Goal: Task Accomplishment & Management: Complete application form

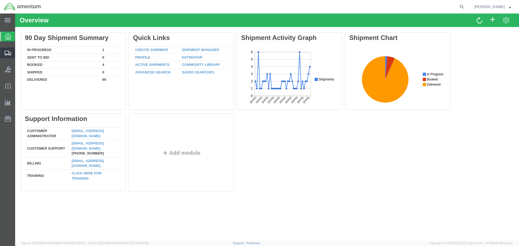
click at [0, 0] on span "Shipment Manager" at bounding box center [0, 0] width 0 height 0
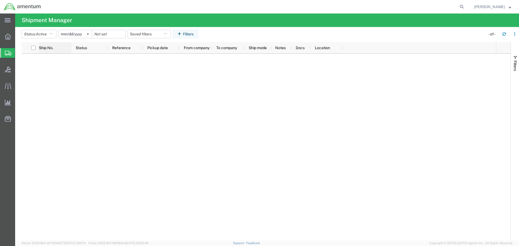
click at [45, 47] on span "Ship No." at bounding box center [46, 48] width 14 height 4
click at [34, 48] on input "checkbox" at bounding box center [33, 48] width 4 height 4
checkbox input "true"
click at [57, 47] on icon at bounding box center [56, 48] width 2 height 4
click at [32, 45] on div at bounding box center [33, 47] width 11 height 11
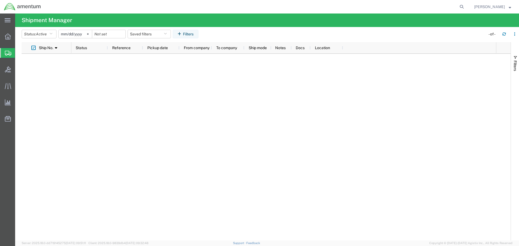
click at [39, 91] on div at bounding box center [266, 147] width 489 height 187
click at [5, 36] on div at bounding box center [7, 36] width 15 height 11
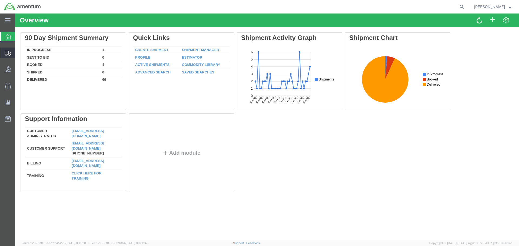
click at [0, 0] on span "Create Shipment" at bounding box center [0, 0] width 0 height 0
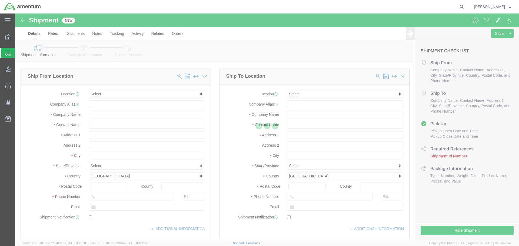
select select
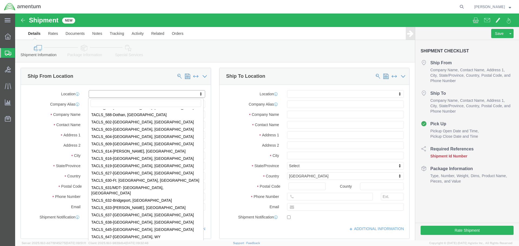
scroll to position [1891, 0]
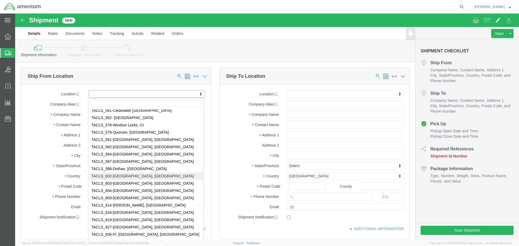
select select "42707"
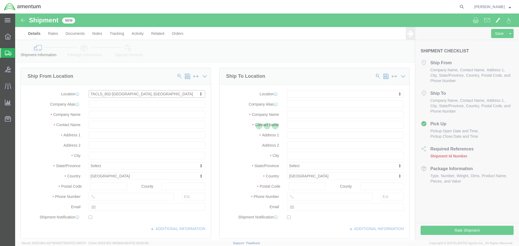
type input "[STREET_ADDRESS][PERSON_NAME]"
type input "65101"
type input "Amentum Services, Inc."
type input "[GEOGRAPHIC_DATA]"
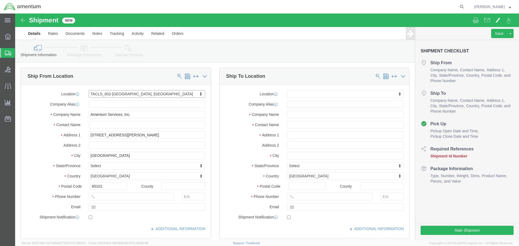
select select "MO"
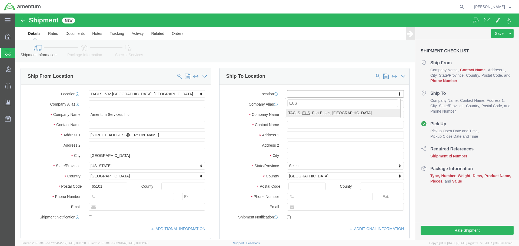
type input "EUS"
select select "72491"
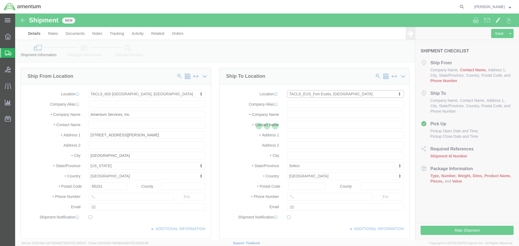
type input "[PERSON_NAME][STREET_ADDRESS]"
type input "[PERSON_NAME] Army Airfield"
type input "23604"
type input "Amentum Services, Inc"
type input "Fort Eustis"
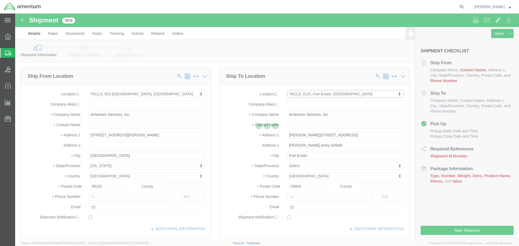
select select "VA"
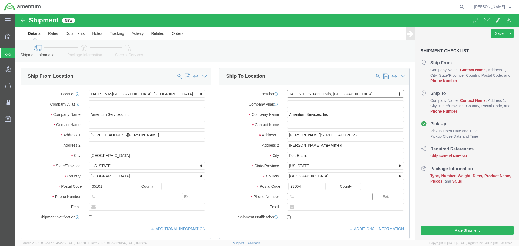
click input "text"
type input "[PERSON_NAME]"
click input "text"
type input "[PHONE_NUMBER]"
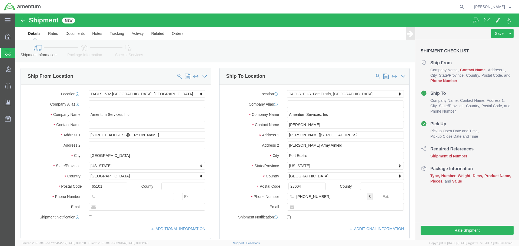
click label "Email"
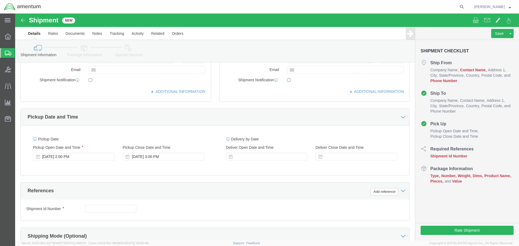
scroll to position [162, 0]
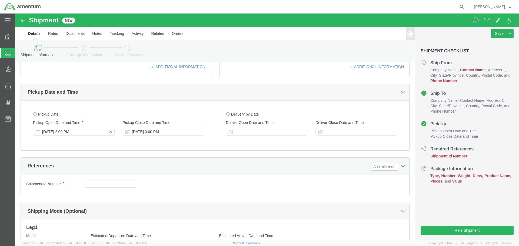
click div "[DATE] 2:00 PM"
click div "[DATE] 3:00 PM"
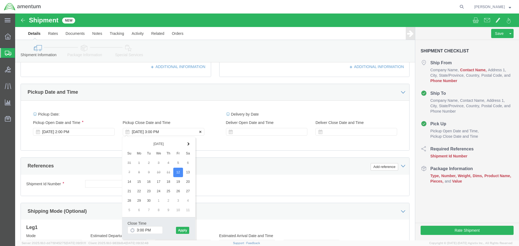
click div "[DATE] 3:00 PM"
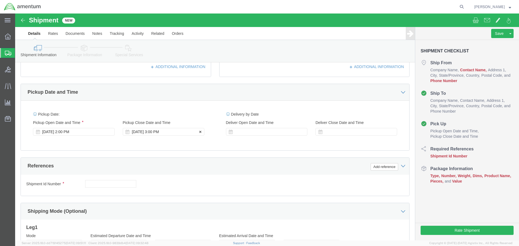
click div "[DATE] 3:00 PM"
click div "Pickup Close Date Pickup Close Time Pickup Close Date and Time [DATE] 3:00 PM"
click div
click icon
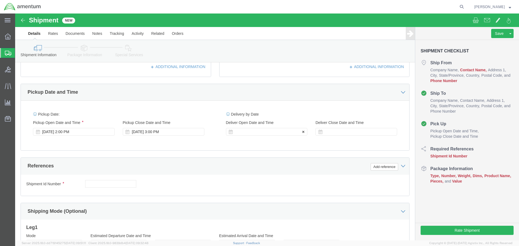
click icon
click div "Delivery by Date Delivery Start Date Delivery Start Time Deliver Open Date and …"
click div
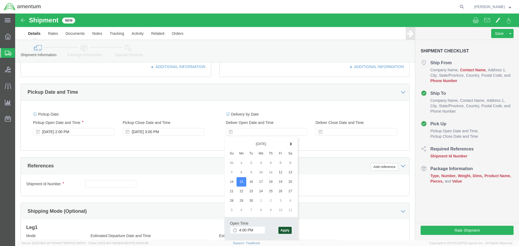
click button "Apply"
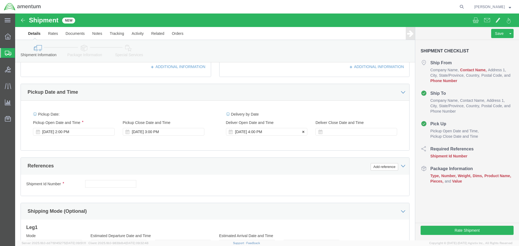
click div "[DATE] 4:00 PM"
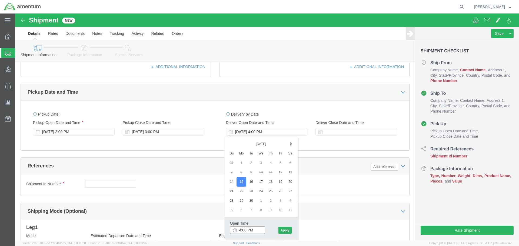
click input "4:00 PM"
click icon
click input "4:00 PM"
click input "10:00 PM"
type input "10:00 AM"
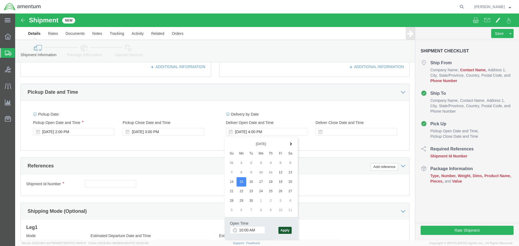
click button "Apply"
click icon
click label "Deliver Close Date and Time"
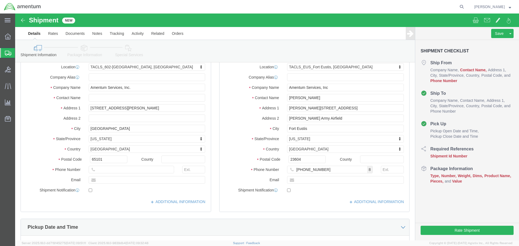
scroll to position [0, 0]
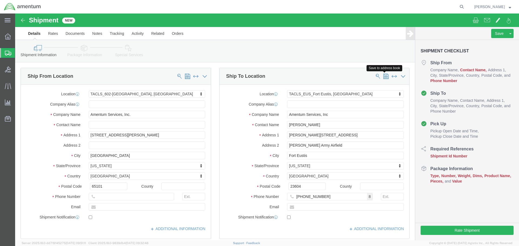
click span
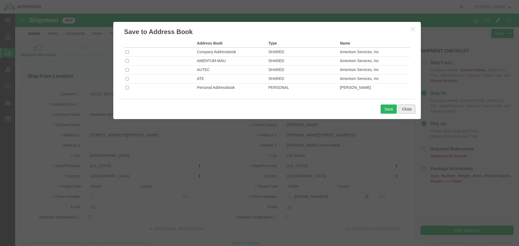
click button "Close"
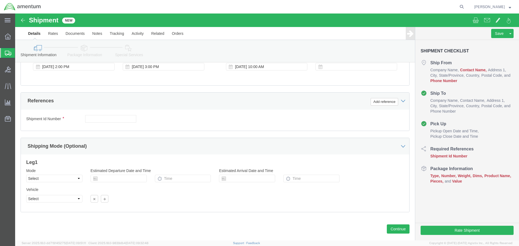
scroll to position [237, 0]
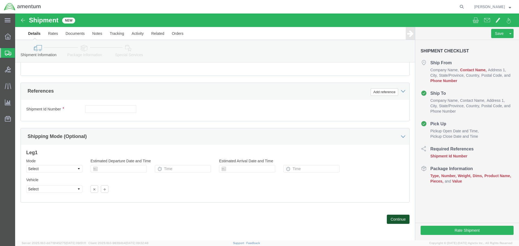
click button "Continue"
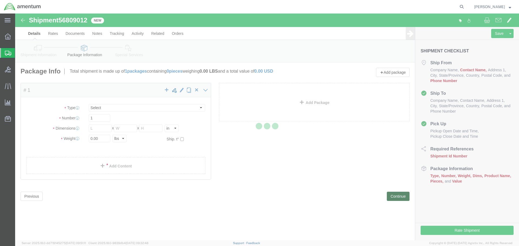
select select "CBOX"
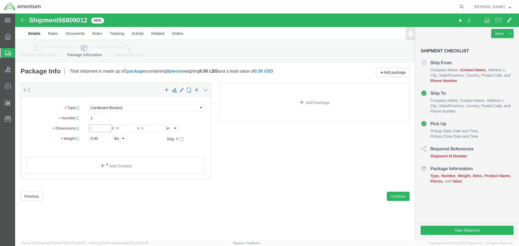
click input "text"
type input "10"
click input "text"
type input "6"
click input "text"
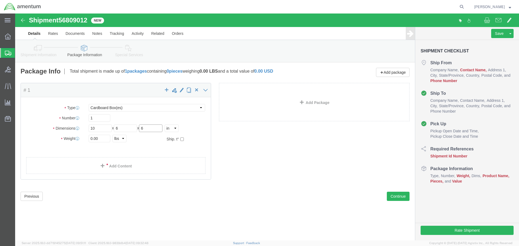
type input "6"
click div "Package Type Select BCK Boxes Bale(s) Basket(s) Bolt(s) Bottle(s) Buckets Bulk …"
click input "0.00"
type input "0"
type input "2"
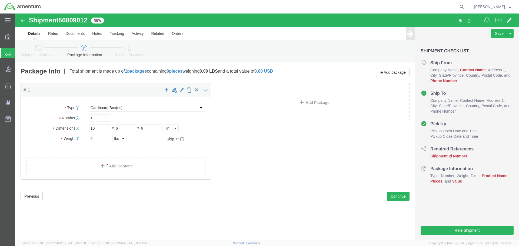
click ul
click button "Continue"
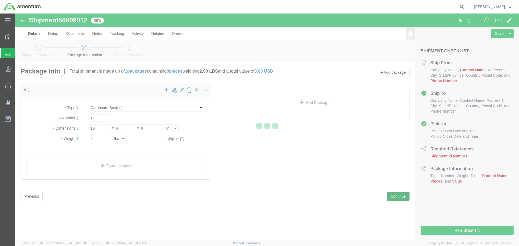
select select
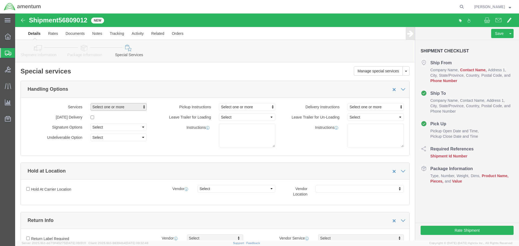
click span "button"
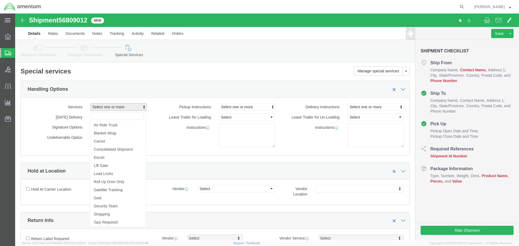
click span "button"
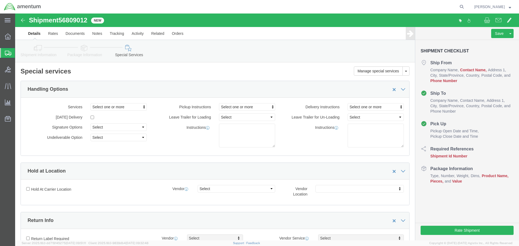
click div "Leave Trailer for Loading Select 1 Hour 2 Hour 3 Hour 4 Hour 5 Hour 6 Hour 7 Ho…"
click button "Rate Shipment"
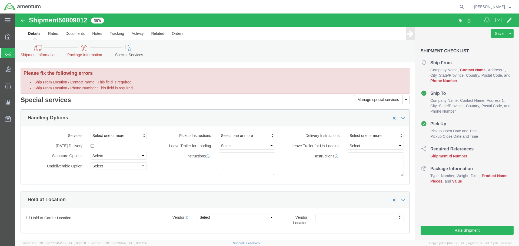
click label "Ship From Location / Contact Name : This field is required."
click input "Ship From Location / Contact Name : This field is required."
click h2 "Special services"
click label "Ship From Location / Contact Name : This field is required."
click input "Ship From Location / Contact Name : This field is required."
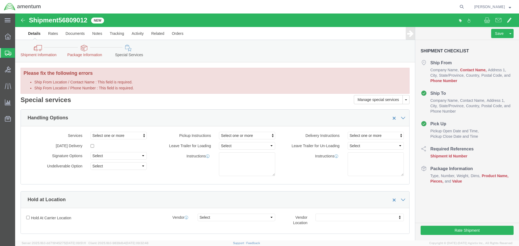
click icon
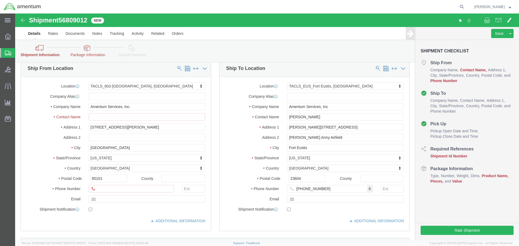
scroll to position [27, 0]
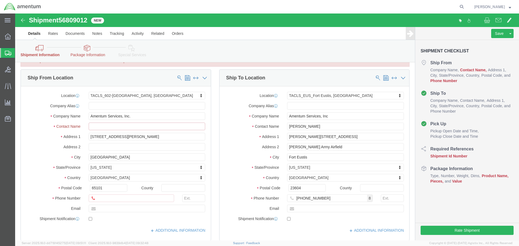
click input "Ship From Location / Contact Name : This field is required."
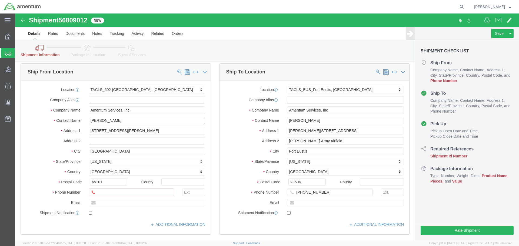
type input "[PERSON_NAME]"
click input "Ship From Location / Phone Number : This field is required."
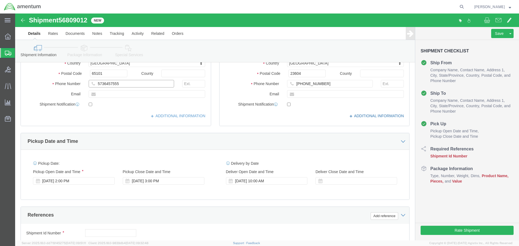
scroll to position [162, 0]
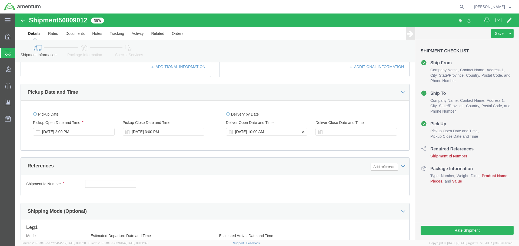
type input "5736457555"
click icon
click div "[DATE] 10:00 AM"
click div "Shipment Id Number Select Account Type Activity ID Airline Appointment Number A…"
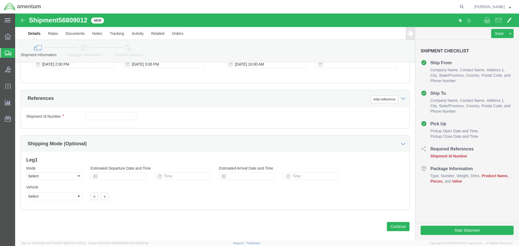
scroll to position [237, 0]
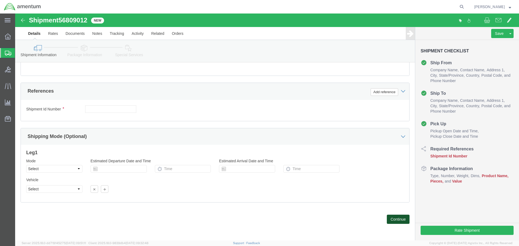
click button "Continue"
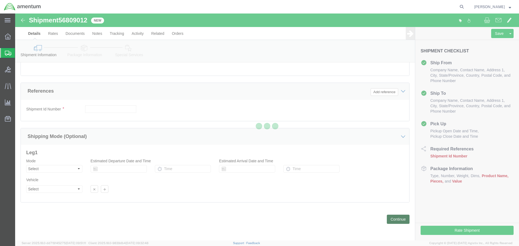
scroll to position [0, 0]
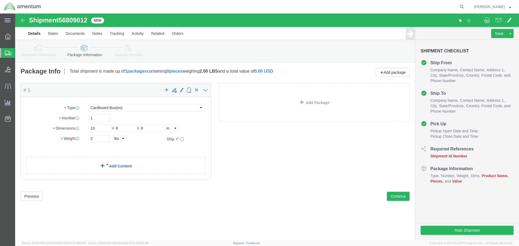
click link "Add Content"
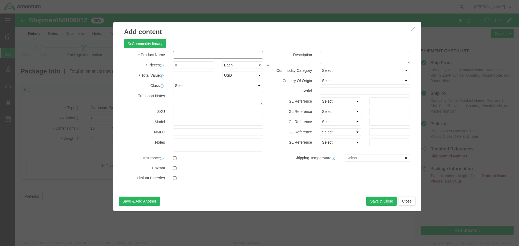
click input "text"
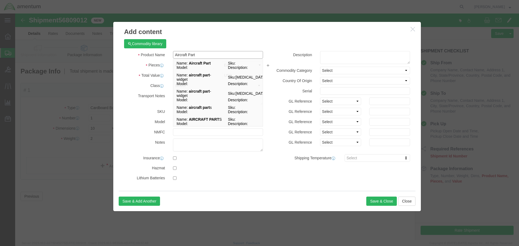
type input "Aircraft Part"
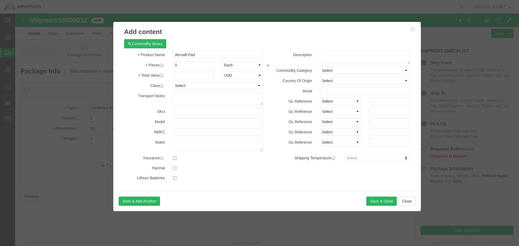
click h3 "Add content"
click input "0"
type input "0"
type input "1"
click input "text"
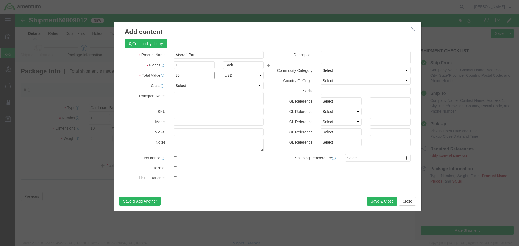
type input "3"
type input "1"
type input "3500"
click button "Save & Close"
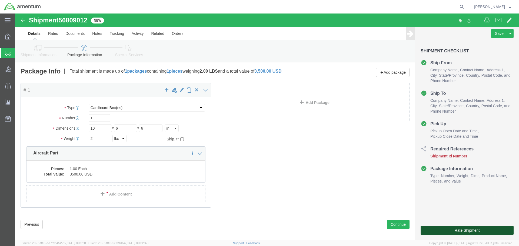
click button "Rate Shipment"
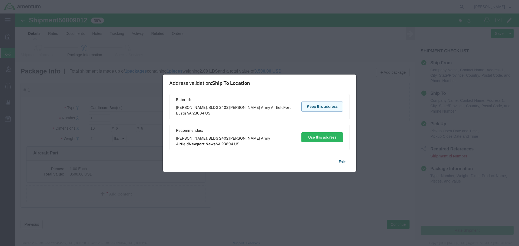
click at [321, 107] on button "Keep this address" at bounding box center [322, 107] width 42 height 10
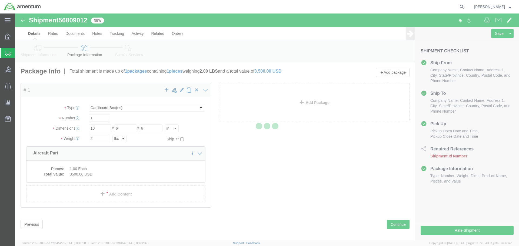
select select "42707"
select select "72491"
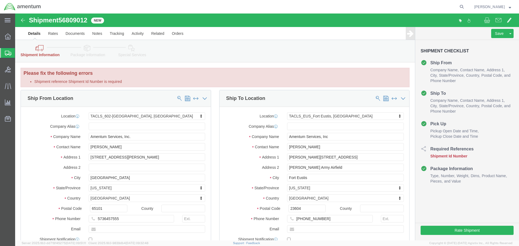
click li "Shipment reference Shipment Id Number is required"
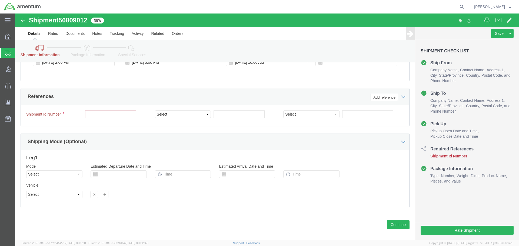
scroll to position [259, 0]
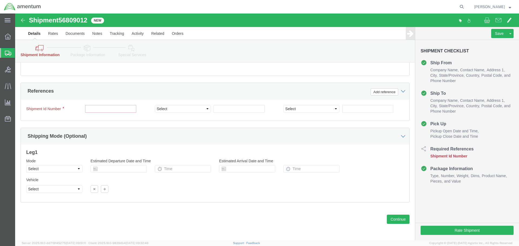
click input "text"
type input "tacls"
click button "Continue"
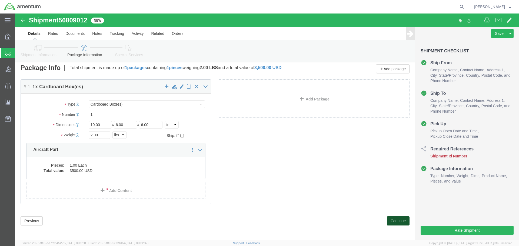
scroll to position [27, 0]
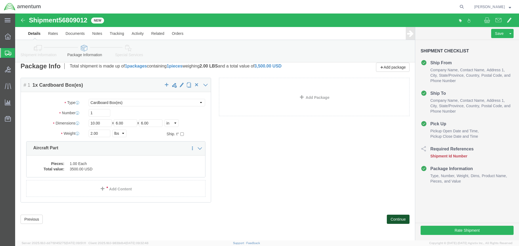
click button "Continue"
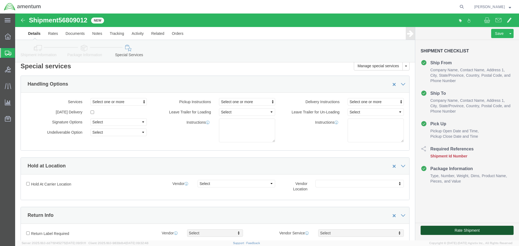
click button "Rate Shipment"
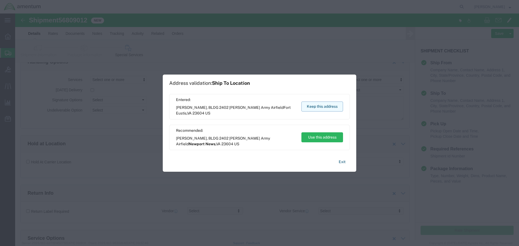
click at [318, 105] on button "Keep this address" at bounding box center [322, 107] width 42 height 10
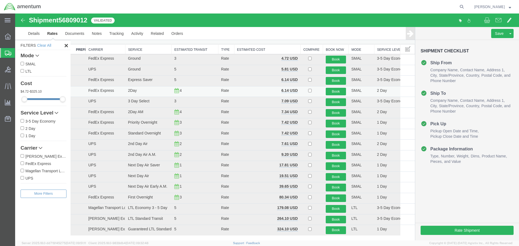
scroll to position [54, 0]
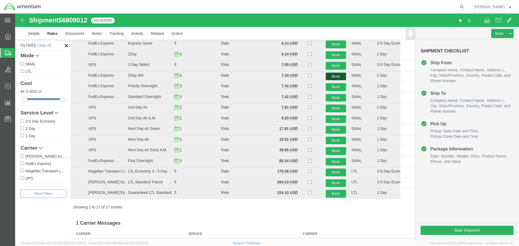
click at [335, 77] on button "Book" at bounding box center [336, 77] width 20 height 8
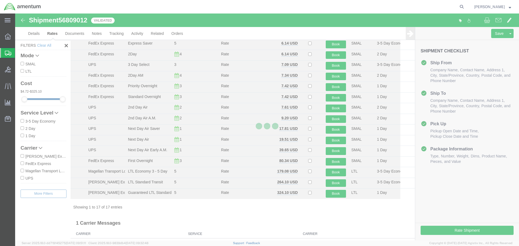
scroll to position [0, 0]
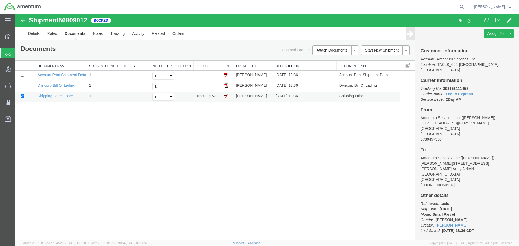
click at [226, 96] on img at bounding box center [226, 96] width 4 height 4
click at [22, 19] on img at bounding box center [23, 20] width 6 height 6
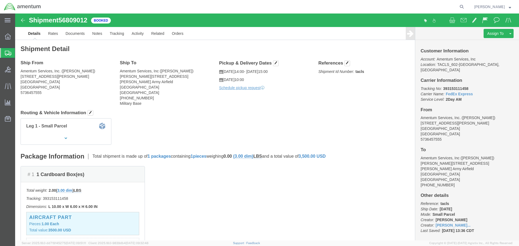
click at [0, 0] on span "Create Shipment" at bounding box center [0, 0] width 0 height 0
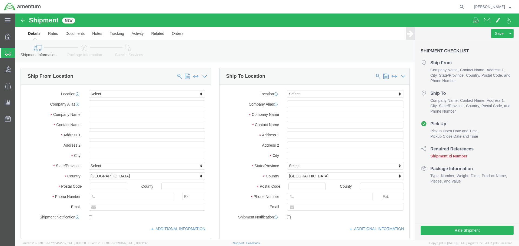
select select
click at [8, 36] on icon at bounding box center [8, 37] width 6 height 6
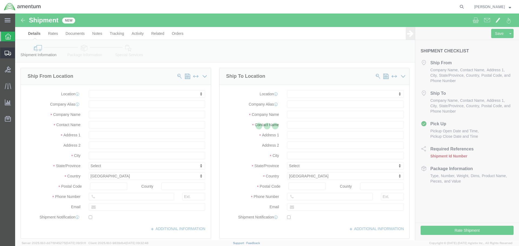
click at [7, 53] on icon at bounding box center [8, 53] width 6 height 5
